Goal: Task Accomplishment & Management: Manage account settings

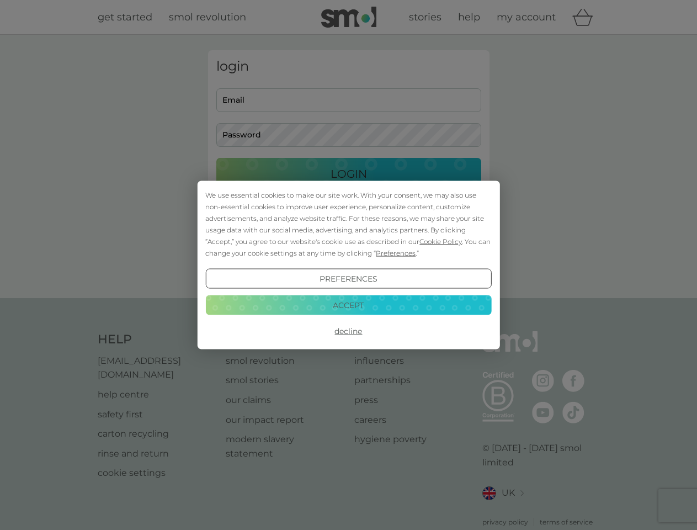
click at [441, 241] on span "Cookie Policy" at bounding box center [440, 241] width 42 height 8
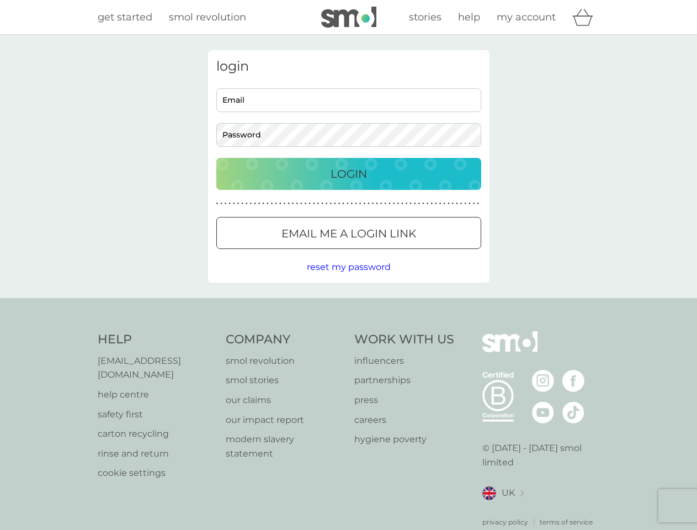
click at [395, 253] on div "login Email Password Login ● ● ● ● ● ● ● ● ● ● ● ● ● ● ● ● ● ● ● ● ● ● ● ● ● ● …" at bounding box center [348, 166] width 281 height 232
click at [348, 279] on div "login Email Password Login ● ● ● ● ● ● ● ● ● ● ● ● ● ● ● ● ● ● ● ● ● ● ● ● ● ● …" at bounding box center [348, 166] width 281 height 232
click at [348, 331] on div "Help [EMAIL_ADDRESS][DOMAIN_NAME] help centre safety first carton recycling rin…" at bounding box center [349, 429] width 502 height 196
click at [348, 305] on div "Help [EMAIL_ADDRESS][DOMAIN_NAME] help centre safety first carton recycling rin…" at bounding box center [348, 429] width 697 height 262
